Goal: Information Seeking & Learning: Learn about a topic

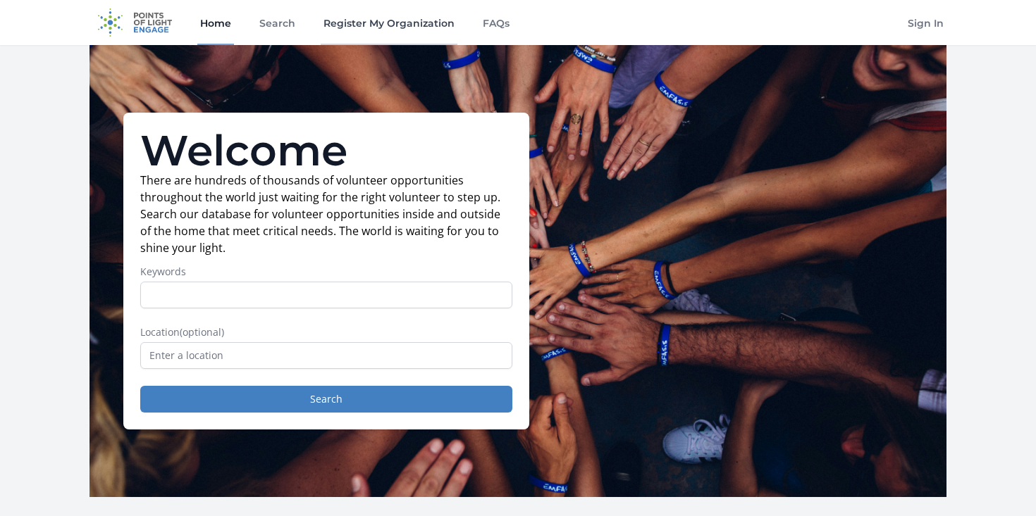
click at [411, 22] on link "Register My Organization" at bounding box center [389, 22] width 137 height 45
click at [263, 25] on link "Search" at bounding box center [277, 22] width 42 height 45
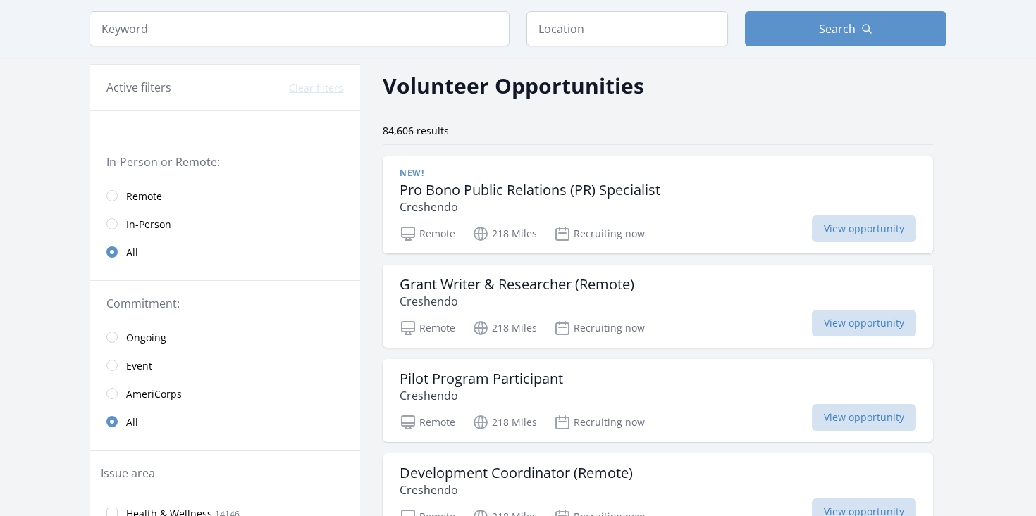
scroll to position [53, 0]
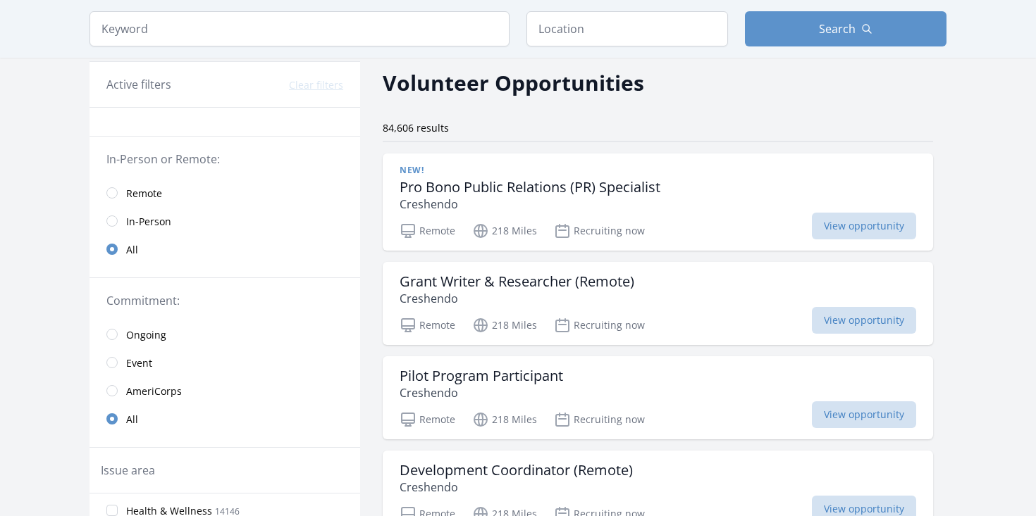
click at [140, 193] on span "Remote" at bounding box center [144, 194] width 36 height 14
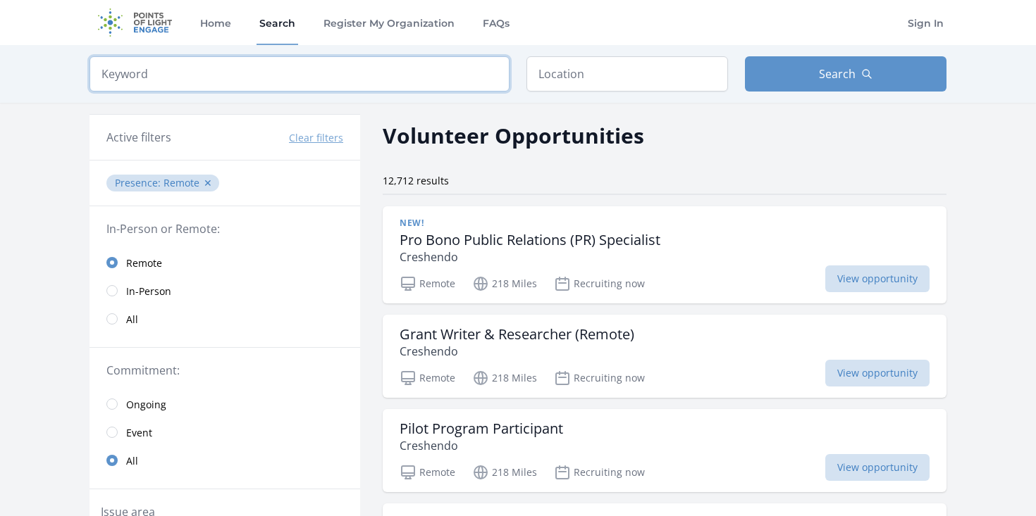
click at [325, 76] on input "search" at bounding box center [299, 73] width 420 height 35
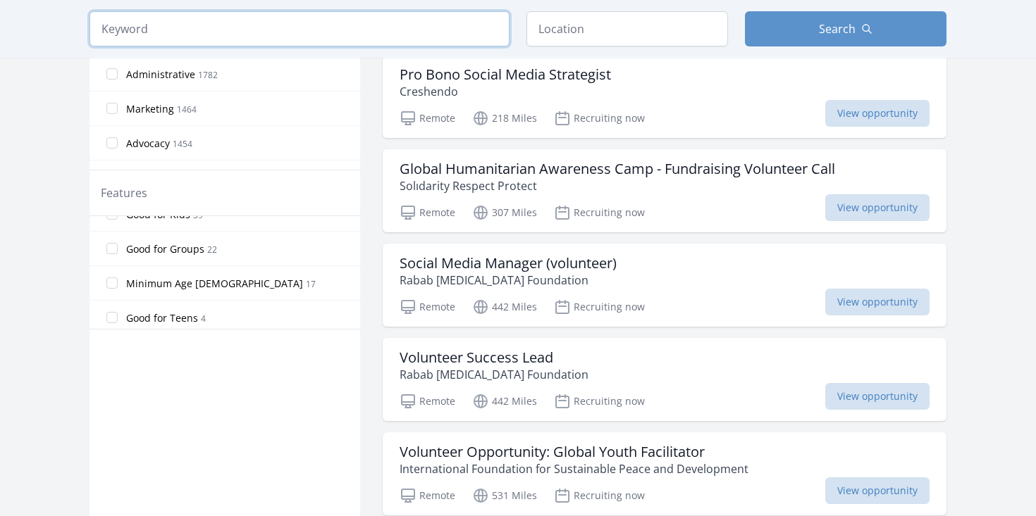
scroll to position [290, 0]
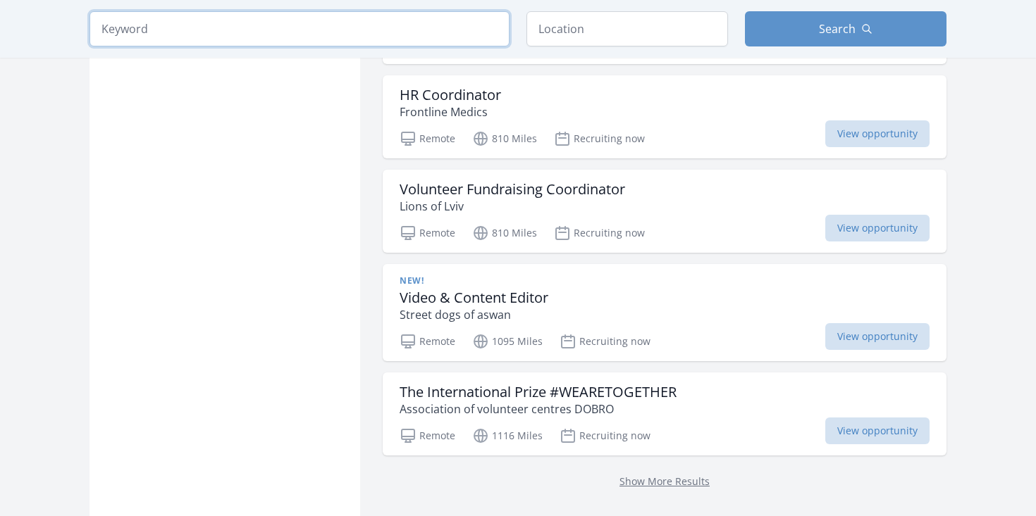
scroll to position [3755, 0]
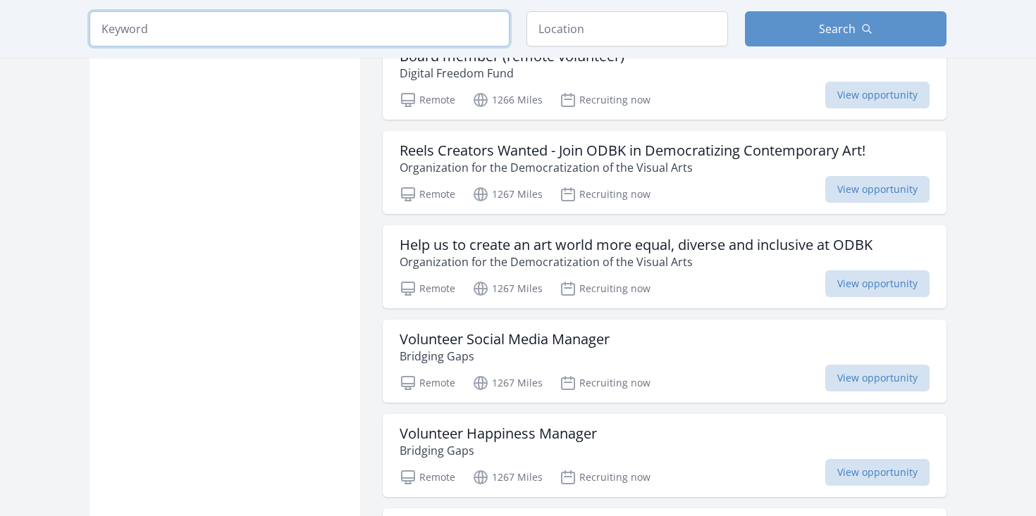
scroll to position [5291, 0]
